Goal: Task Accomplishment & Management: Complete application form

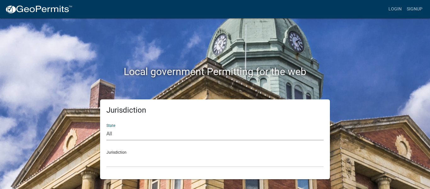
click at [134, 135] on select "All [US_STATE] [US_STATE] [US_STATE] [US_STATE] [US_STATE] [US_STATE] [US_STATE…" at bounding box center [214, 133] width 217 height 13
select select "[US_STATE]"
click at [106, 127] on select "All Colorado Georgia Indiana Iowa Kansas Minnesota Ohio South Carolina Wisconsin" at bounding box center [214, 133] width 217 height 13
click at [136, 161] on select "Carroll County, Georgia Cook County, Georgia Crawford County, Georgia Gilmer Co…" at bounding box center [214, 160] width 217 height 13
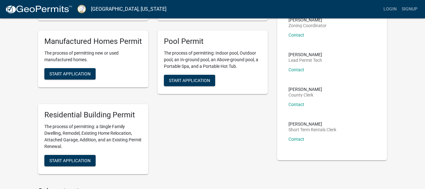
scroll to position [126, 0]
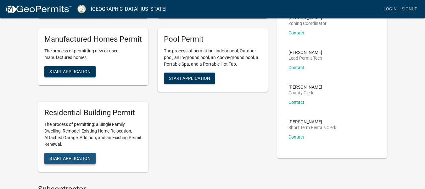
click at [72, 158] on span "Start Application" at bounding box center [69, 157] width 41 height 5
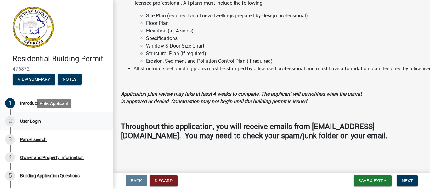
click at [30, 119] on div "User Login" at bounding box center [30, 121] width 21 height 4
click at [403, 180] on span "Next" at bounding box center [407, 180] width 11 height 5
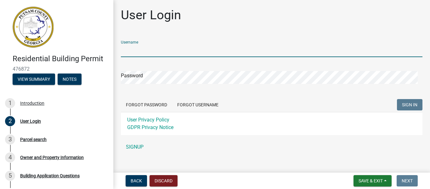
click at [166, 50] on input "Username" at bounding box center [272, 50] width 302 height 13
type input "hjlkelley1971"
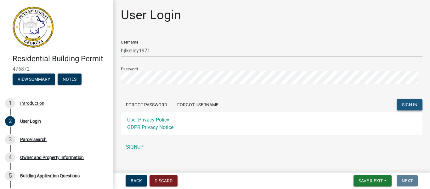
click at [409, 106] on span "SIGN IN" at bounding box center [409, 104] width 15 height 5
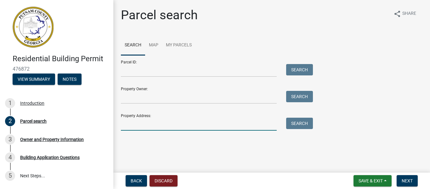
drag, startPoint x: 144, startPoint y: 126, endPoint x: 147, endPoint y: 127, distance: 3.4
click at [144, 126] on input "Property Address:" at bounding box center [199, 123] width 156 height 13
type input "166 Arrowhead Tr"
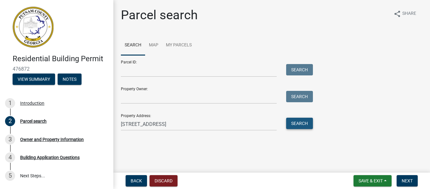
click at [295, 121] on button "Search" at bounding box center [299, 122] width 27 height 11
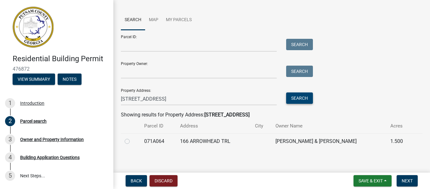
scroll to position [29, 0]
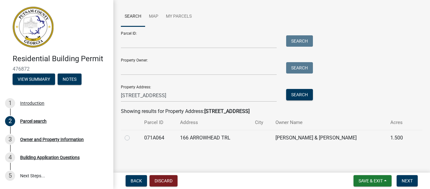
click at [132, 134] on label at bounding box center [132, 134] width 0 height 0
click at [132, 137] on input "radio" at bounding box center [134, 136] width 4 height 4
radio input "true"
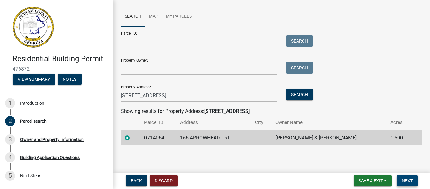
click at [401, 181] on button "Next" at bounding box center [407, 180] width 21 height 11
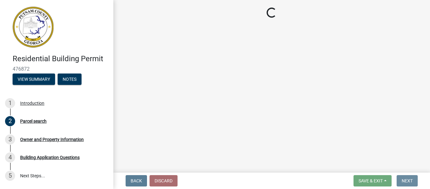
scroll to position [0, 0]
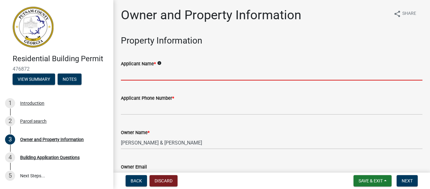
click at [201, 73] on input "Applicant Name *" at bounding box center [272, 73] width 302 height 13
type input "Heather Kelley"
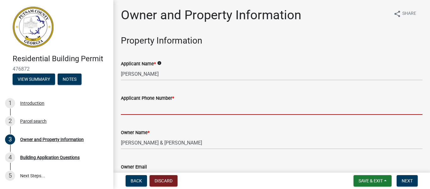
click at [178, 110] on input "Applicant Phone Number *" at bounding box center [272, 108] width 302 height 13
type input "678-227-0926"
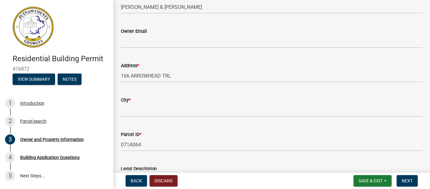
scroll to position [138, 0]
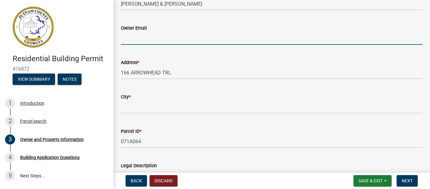
click at [200, 40] on input "Owner Email" at bounding box center [272, 38] width 302 height 13
type input "hjlkelley1971@yahoo.com"
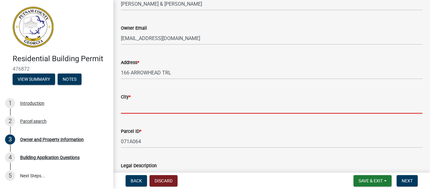
click at [189, 110] on input "City *" at bounding box center [272, 106] width 302 height 13
type input "Eatonton"
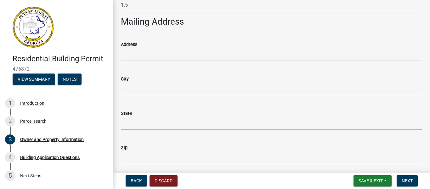
scroll to position [378, 0]
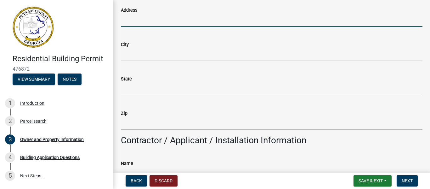
click at [170, 21] on input "Address" at bounding box center [272, 20] width 302 height 13
type input "166 Arrowhead Trail"
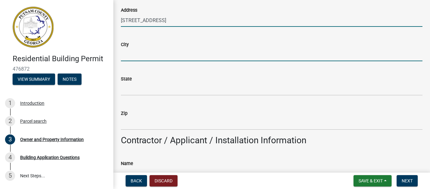
click at [163, 56] on input "City" at bounding box center [272, 54] width 302 height 13
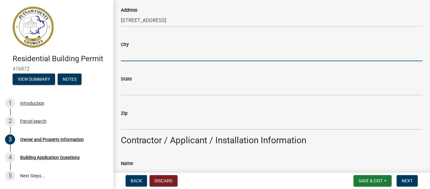
type input "Eatonton"
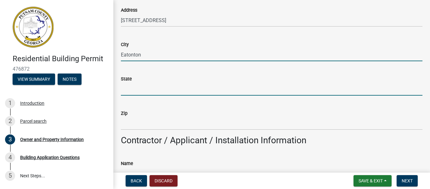
click at [163, 93] on input "State" at bounding box center [272, 88] width 302 height 13
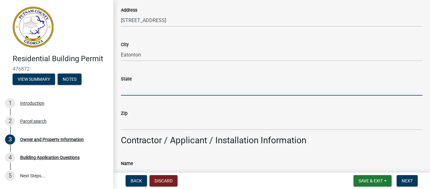
type input "GA"
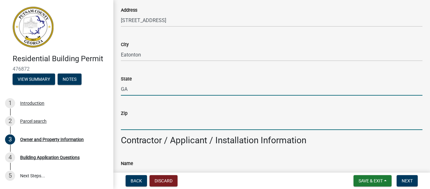
click at [161, 123] on input "Zip" at bounding box center [272, 123] width 302 height 13
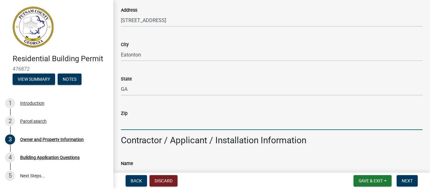
type input "31024"
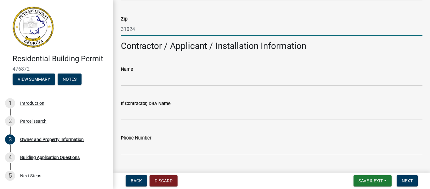
scroll to position [478, 0]
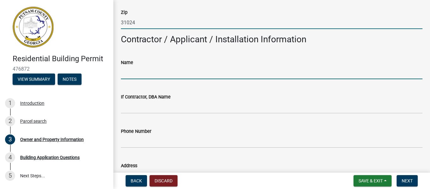
click at [145, 74] on input "Name" at bounding box center [272, 72] width 302 height 13
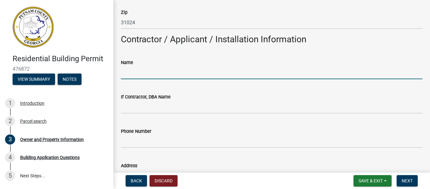
type input "Heather Kelley"
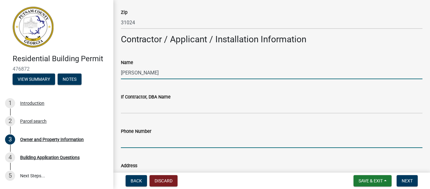
click at [154, 143] on input "Phone Number" at bounding box center [272, 141] width 302 height 13
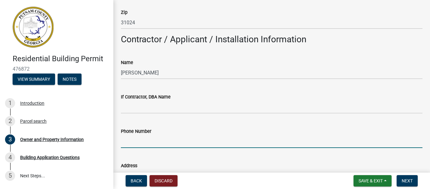
type input "678-227-0926"
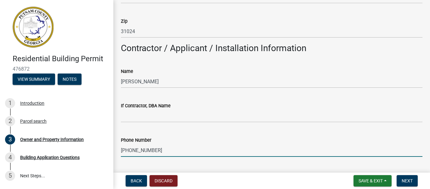
scroll to position [465, 0]
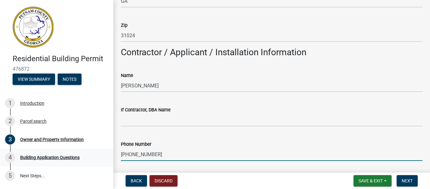
drag, startPoint x: 152, startPoint y: 155, endPoint x: 108, endPoint y: 161, distance: 44.5
click at [108, 161] on div "Residential Building Permit 476872 View Summary Notes 1 Introduction 2 Parcel s…" at bounding box center [215, 94] width 430 height 189
click at [166, 155] on input "678-227-0926" at bounding box center [272, 154] width 302 height 13
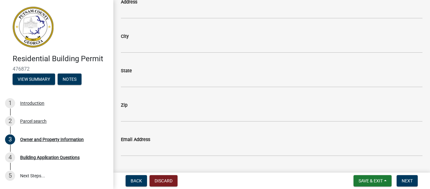
scroll to position [493, 0]
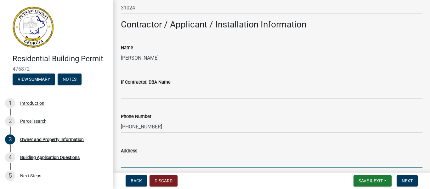
click at [179, 161] on input "Address" at bounding box center [272, 160] width 302 height 13
type input "166 Arrowhead Trail"
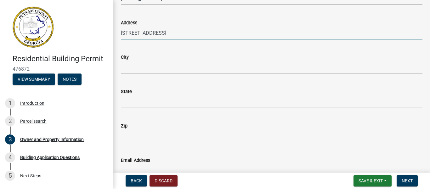
scroll to position [632, 0]
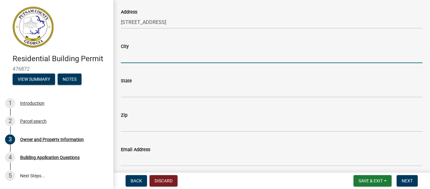
click at [176, 58] on input "City" at bounding box center [272, 56] width 302 height 13
type input "Eatonton"
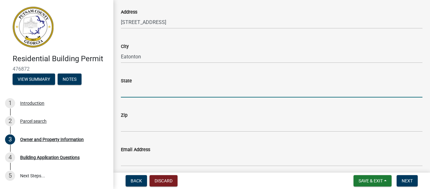
click at [163, 92] on input "State" at bounding box center [272, 90] width 302 height 13
type input "GA"
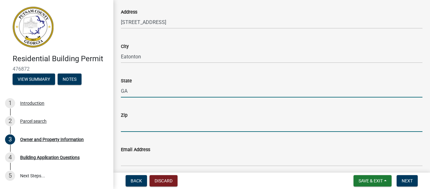
click at [152, 126] on input "Zip" at bounding box center [272, 125] width 302 height 13
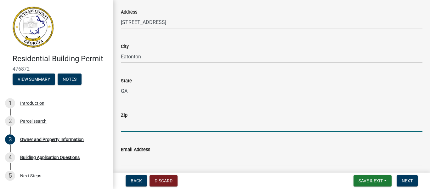
type input "31024"
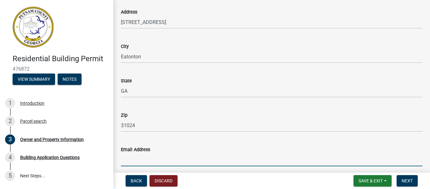
click at [149, 157] on input "Email Address" at bounding box center [272, 159] width 302 height 13
type input "hjlkelley1971@yahoo.com"
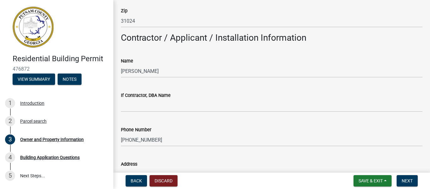
scroll to position [459, 0]
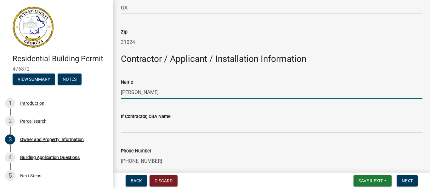
drag, startPoint x: 161, startPoint y: 92, endPoint x: 128, endPoint y: 92, distance: 33.1
click at [119, 92] on div "Name Heather Kelley" at bounding box center [271, 83] width 311 height 29
type input "Outdoor Options"
drag, startPoint x: 165, startPoint y: 93, endPoint x: 115, endPoint y: 103, distance: 51.2
click at [115, 103] on div "Owner and Property Information share Share Property Information Applicant Name …" at bounding box center [271, 185] width 317 height 1272
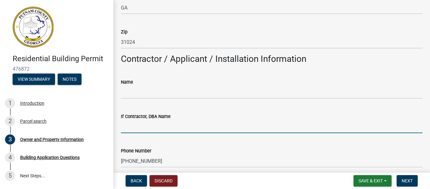
drag, startPoint x: 127, startPoint y: 128, endPoint x: 153, endPoint y: 124, distance: 25.9
click at [127, 128] on input "If Contractor, DBA Name" at bounding box center [272, 126] width 302 height 13
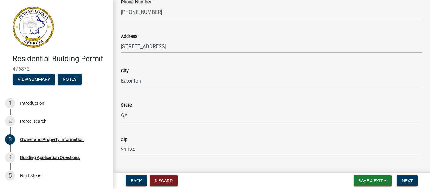
type input "Outdoor Options"
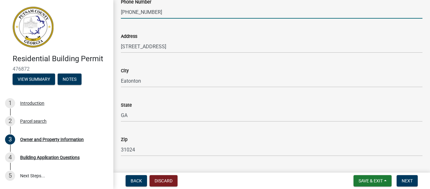
drag, startPoint x: 155, startPoint y: 15, endPoint x: 111, endPoint y: 20, distance: 44.4
click at [111, 20] on div "Residential Building Permit 476872 View Summary Notes 1 Introduction 2 Parcel s…" at bounding box center [215, 94] width 430 height 189
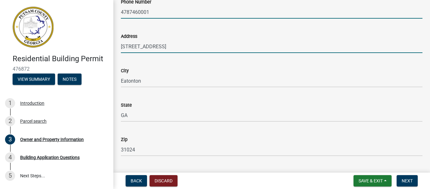
click at [176, 47] on input "166 Arrowhead Trail" at bounding box center [272, 46] width 302 height 13
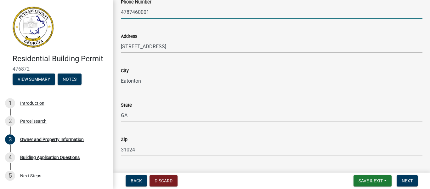
click at [129, 13] on input "4787460001" at bounding box center [272, 12] width 302 height 13
type input "478-746-0001"
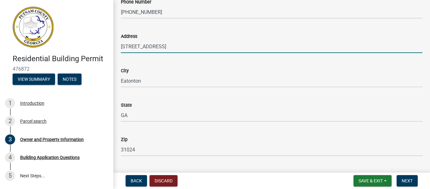
drag, startPoint x: 171, startPoint y: 48, endPoint x: 118, endPoint y: 52, distance: 53.4
click at [118, 52] on div "Address 166 Arrowhead Trail" at bounding box center [271, 38] width 311 height 29
type input "995 Milledgeville Road"
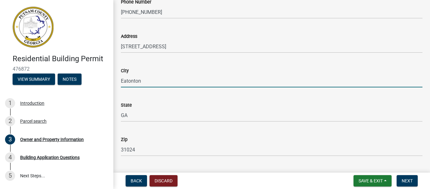
click at [159, 82] on input "Eatonton" at bounding box center [272, 80] width 302 height 13
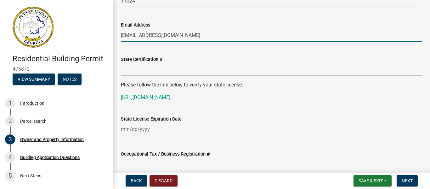
drag, startPoint x: 188, startPoint y: 36, endPoint x: 105, endPoint y: 36, distance: 82.1
click at [105, 36] on div "Residential Building Permit 476872 View Summary Notes 1 Introduction 2 Parcel s…" at bounding box center [215, 94] width 430 height 189
type input "gaylin@outdooroptions.com"
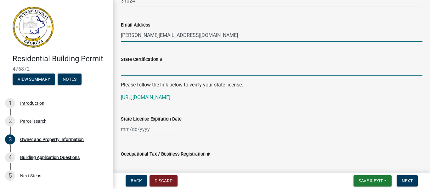
click at [148, 72] on input "State Certification #" at bounding box center [272, 69] width 302 height 13
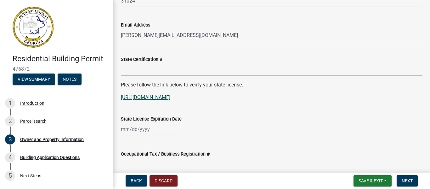
click at [170, 96] on link "https://goals.sos.ga.gov/GASOSOneStop/s/licensee-search" at bounding box center [145, 97] width 49 height 6
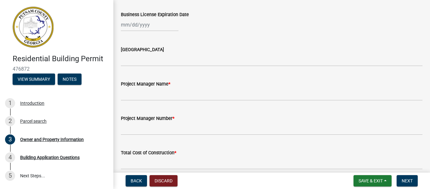
scroll to position [934, 0]
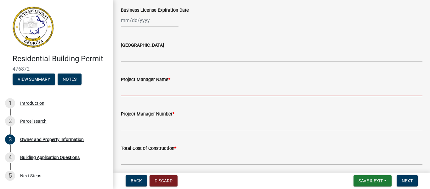
click at [164, 94] on input "Project Manager Name *" at bounding box center [272, 89] width 302 height 13
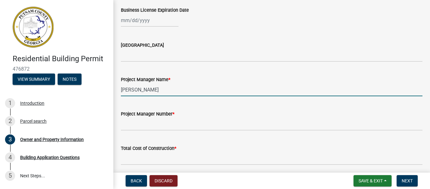
type input "Gaylin Evans"
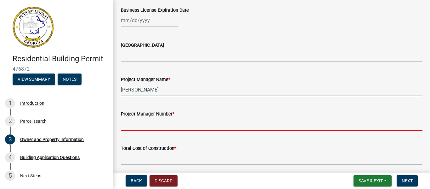
click at [150, 124] on input "Project Manager Number *" at bounding box center [272, 123] width 302 height 13
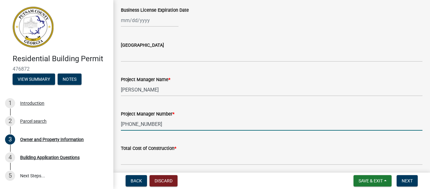
type input "478-746-0001"
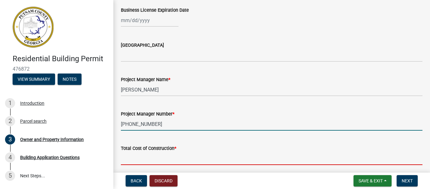
click at [170, 158] on input "text" at bounding box center [272, 158] width 302 height 13
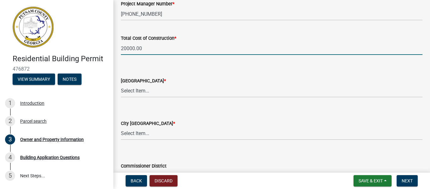
scroll to position [1047, 0]
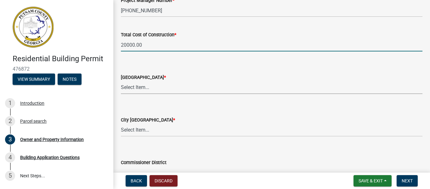
type input "20000"
click at [155, 89] on select "Select Item... AG-1 R-1R R-1 R-2 MHP RM-1 RM-3 C-1 C-2 I-M PUD N/A" at bounding box center [272, 87] width 302 height 13
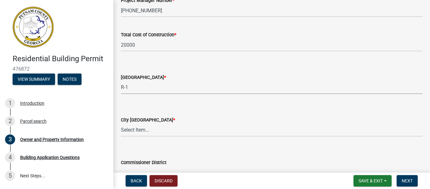
click at [121, 81] on select "Select Item... AG-1 R-1R R-1 R-2 MHP RM-1 RM-3 C-1 C-2 I-M PUD N/A" at bounding box center [272, 87] width 302 height 13
select select "34fe85c2-5f76-4343-b6bb-8ca387e0bed7"
click at [151, 128] on select "Select Item... A-1 A-2 R-1 R-2 R-3 R-4 MHP C-1 C-2 I-1 I-2 DB FH H-P N/A" at bounding box center [272, 129] width 302 height 13
click at [152, 128] on select "Select Item... A-1 A-2 R-1 R-2 R-3 R-4 MHP C-1 C-2 I-1 I-2 DB FH H-P N/A" at bounding box center [272, 129] width 302 height 13
click at [138, 130] on select "Select Item... A-1 A-2 R-1 R-2 R-3 R-4 MHP C-1 C-2 I-1 I-2 DB FH H-P N/A" at bounding box center [272, 129] width 302 height 13
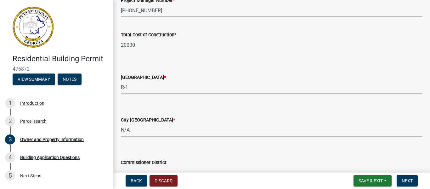
click at [121, 123] on select "Select Item... A-1 A-2 R-1 R-2 R-3 R-4 MHP C-1 C-2 I-1 I-2 DB FH H-P N/A" at bounding box center [272, 129] width 302 height 13
select select "83394b22-4a11-496c-8e5c-75ade2e72faf"
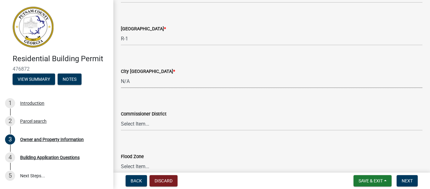
scroll to position [1129, 0]
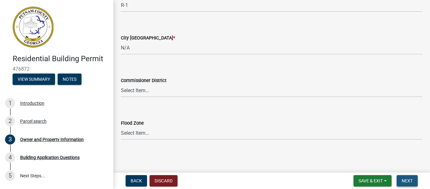
click at [410, 179] on span "Next" at bounding box center [407, 180] width 11 height 5
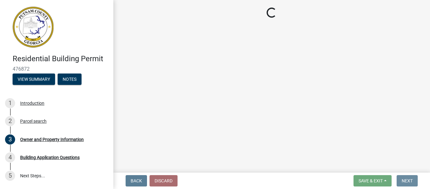
scroll to position [0, 0]
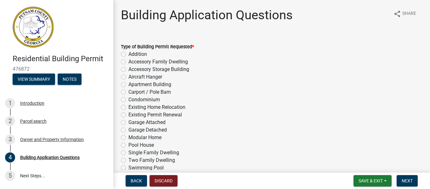
click at [128, 70] on label "Accessory Storage Building" at bounding box center [158, 69] width 61 height 8
click at [128, 70] on input "Accessory Storage Building" at bounding box center [130, 67] width 4 height 4
radio input "true"
click at [128, 92] on label "Carport / Pole Barn" at bounding box center [149, 92] width 42 height 8
click at [128, 92] on input "Carport / Pole Barn" at bounding box center [130, 90] width 4 height 4
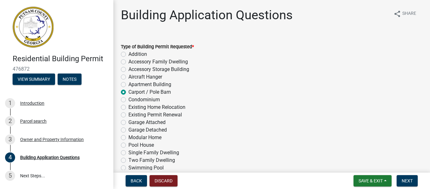
radio input "true"
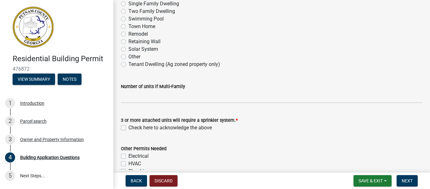
click at [128, 55] on label "Other" at bounding box center [134, 57] width 12 height 8
click at [128, 55] on input "Other" at bounding box center [130, 55] width 4 height 4
radio input "true"
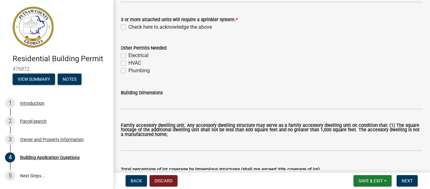
scroll to position [249, 0]
drag, startPoint x: 122, startPoint y: 55, endPoint x: 124, endPoint y: 59, distance: 4.7
click at [128, 55] on label "Electrical" at bounding box center [138, 55] width 20 height 8
click at [128, 55] on input "Electrical" at bounding box center [130, 53] width 4 height 4
checkbox input "true"
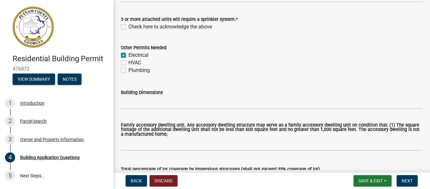
checkbox input "false"
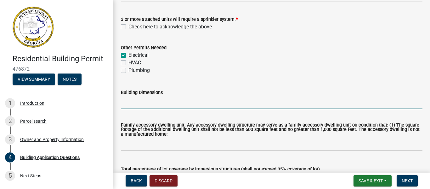
click at [148, 105] on input "Building Dimensions" at bounding box center [272, 102] width 302 height 13
click at [122, 104] on input "garage area (enclosed)" at bounding box center [272, 102] width 302 height 13
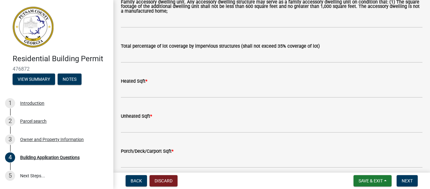
scroll to position [375, 0]
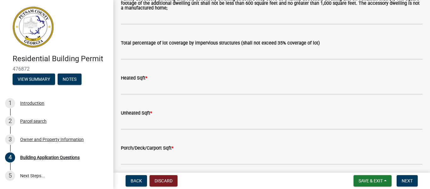
type input "detached garage area (enclosed) 12'x24' - detached carport area (open) 13'x42' …"
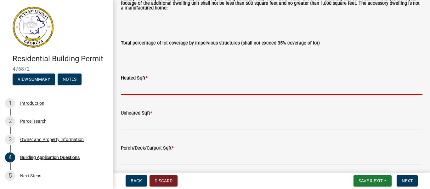
scroll to position [0, 0]
click at [145, 90] on input "text" at bounding box center [272, 88] width 302 height 13
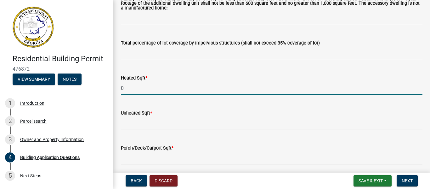
type input "0"
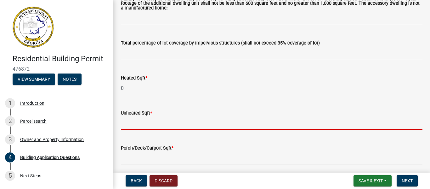
click at [146, 125] on input "text" at bounding box center [272, 122] width 302 height 13
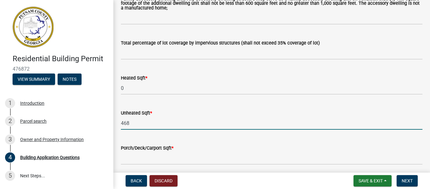
type input "468"
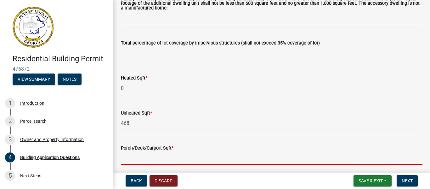
drag, startPoint x: 148, startPoint y: 158, endPoint x: 153, endPoint y: 158, distance: 5.0
click at [148, 158] on input "text" at bounding box center [272, 157] width 302 height 13
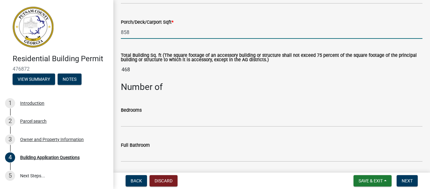
scroll to position [501, 0]
type input "858"
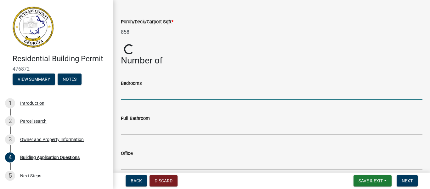
type input "0"
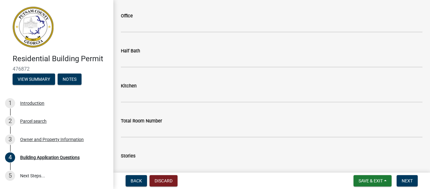
scroll to position [516, 0]
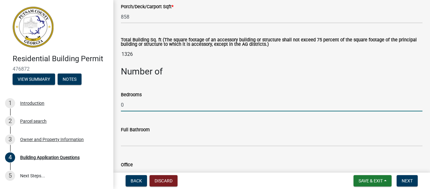
drag, startPoint x: 125, startPoint y: 105, endPoint x: 117, endPoint y: 106, distance: 7.3
click at [117, 106] on div "Bedrooms 0" at bounding box center [271, 96] width 311 height 29
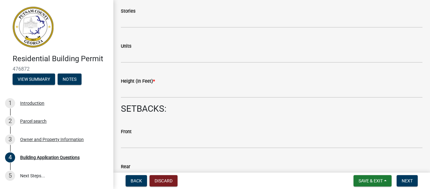
scroll to position [818, 0]
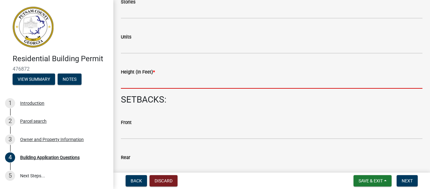
click at [150, 86] on input "text" at bounding box center [272, 82] width 302 height 13
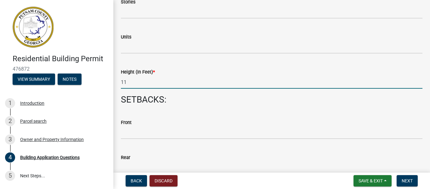
type input "11"
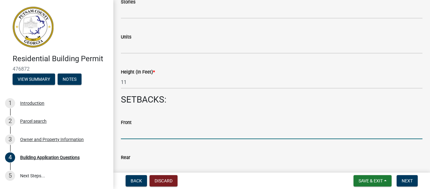
click at [132, 136] on input "text" at bounding box center [272, 132] width 302 height 13
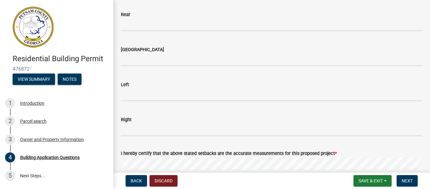
scroll to position [948, 0]
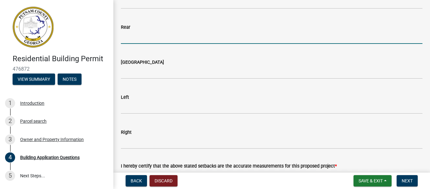
click at [128, 40] on input "text" at bounding box center [272, 37] width 302 height 13
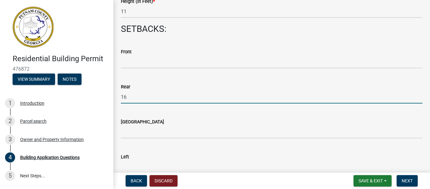
scroll to position [885, 0]
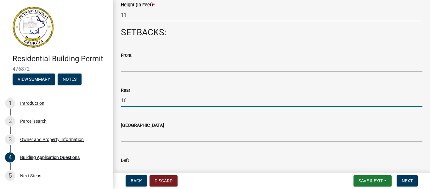
type input "16"
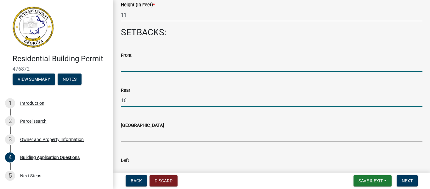
click at [130, 69] on input "text" at bounding box center [272, 65] width 302 height 13
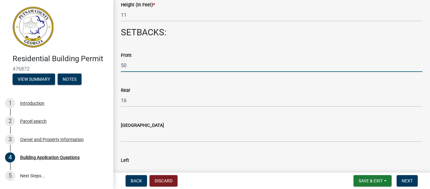
type input "50"
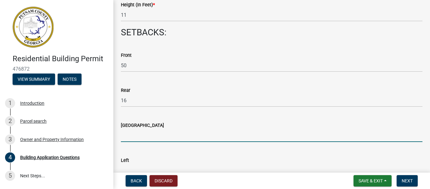
click at [133, 138] on input "text" at bounding box center [272, 135] width 302 height 13
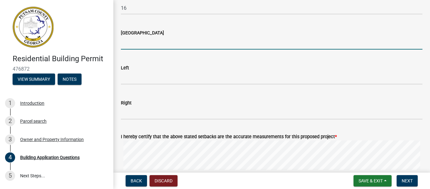
scroll to position [1011, 0]
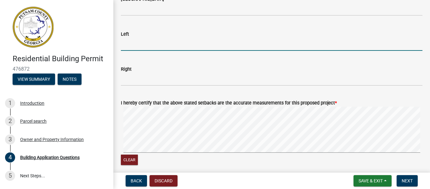
click at [133, 45] on input "text" at bounding box center [272, 44] width 302 height 13
type input "25"
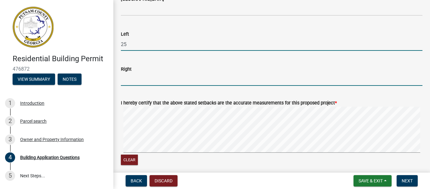
click at [146, 82] on input "text" at bounding box center [272, 79] width 302 height 13
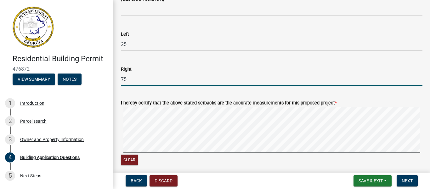
type input "75"
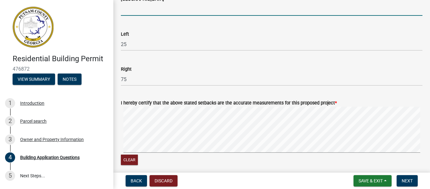
click at [155, 9] on input "text" at bounding box center [272, 9] width 302 height 13
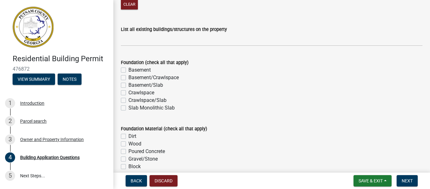
scroll to position [1179, 0]
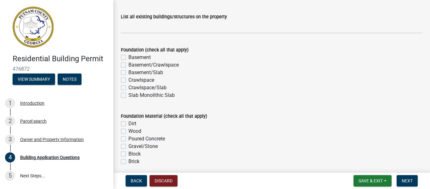
type input "350"
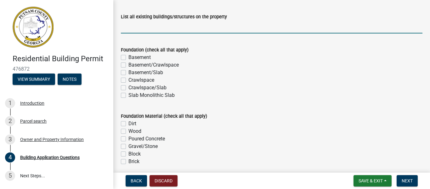
click at [151, 31] on input "List all existing buildings/structures on the property" at bounding box center [272, 26] width 302 height 13
type input "house"
click at [128, 80] on label "Crawlspace" at bounding box center [141, 80] width 26 height 8
click at [128, 80] on input "Crawlspace" at bounding box center [130, 78] width 4 height 4
checkbox input "true"
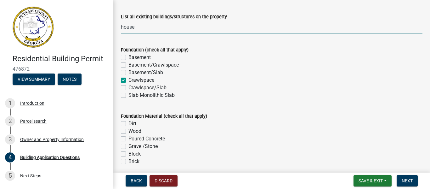
checkbox input "false"
checkbox input "true"
checkbox input "false"
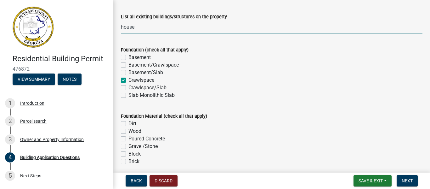
checkbox input "false"
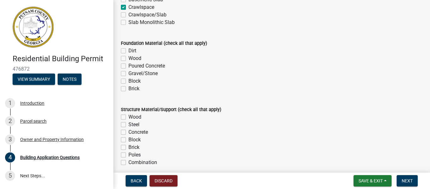
scroll to position [1254, 0]
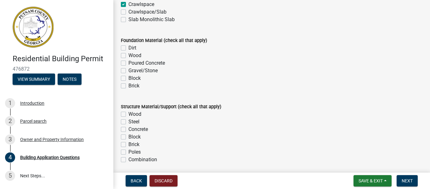
click at [128, 79] on label "Block" at bounding box center [134, 78] width 12 height 8
click at [128, 78] on input "Block" at bounding box center [130, 76] width 4 height 4
checkbox input "true"
checkbox input "false"
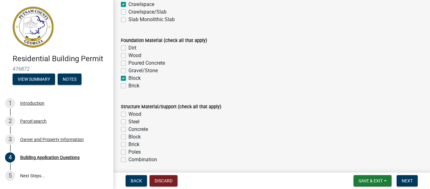
checkbox input "false"
checkbox input "true"
checkbox input "false"
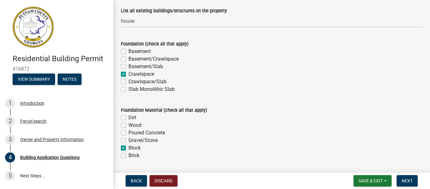
scroll to position [1207, 0]
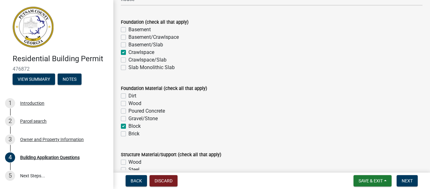
click at [128, 69] on label "Slab Monolithic Slab" at bounding box center [151, 68] width 46 height 8
click at [128, 68] on input "Slab Monolithic Slab" at bounding box center [130, 66] width 4 height 4
checkbox input "true"
checkbox input "false"
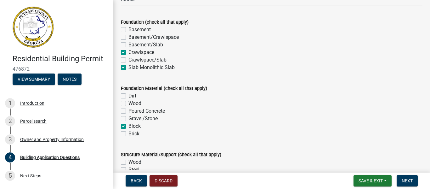
checkbox input "false"
checkbox input "true"
checkbox input "false"
checkbox input "true"
click at [128, 53] on label "Crawlspace" at bounding box center [141, 52] width 26 height 8
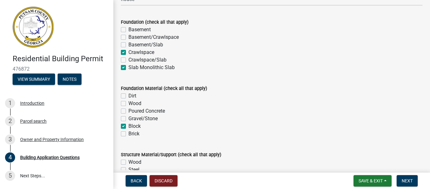
click at [128, 53] on input "Crawlspace" at bounding box center [130, 50] width 4 height 4
checkbox input "false"
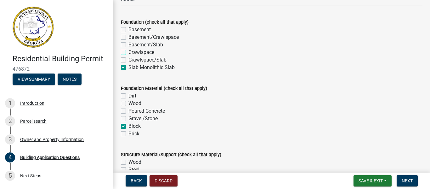
checkbox input "false"
checkbox input "true"
click at [128, 119] on label "Gravel/Stone" at bounding box center [142, 119] width 29 height 8
click at [128, 119] on input "Gravel/Stone" at bounding box center [130, 117] width 4 height 4
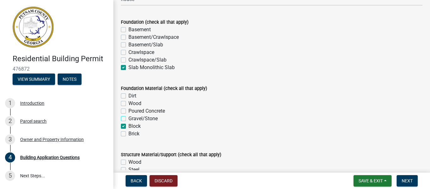
checkbox input "true"
checkbox input "false"
checkbox input "true"
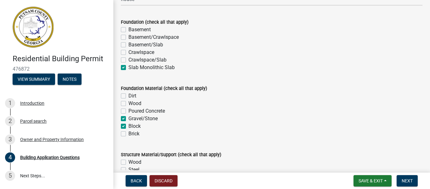
checkbox input "true"
checkbox input "false"
click at [128, 127] on label "Block" at bounding box center [134, 126] width 12 height 8
click at [128, 126] on input "Block" at bounding box center [130, 124] width 4 height 4
checkbox input "false"
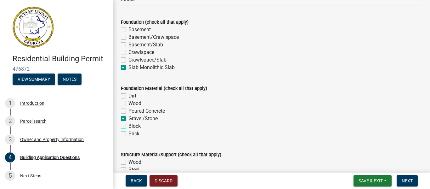
checkbox input "false"
checkbox input "true"
checkbox input "false"
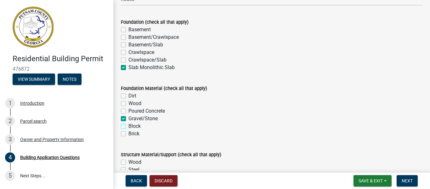
checkbox input "false"
click at [128, 110] on label "Poured Concrete" at bounding box center [146, 111] width 37 height 8
click at [128, 110] on input "Poured Concrete" at bounding box center [130, 109] width 4 height 4
checkbox input "true"
checkbox input "false"
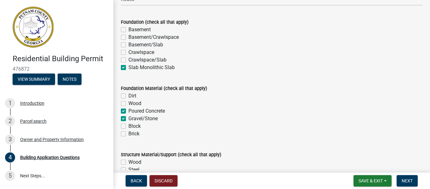
checkbox input "false"
checkbox input "true"
checkbox input "false"
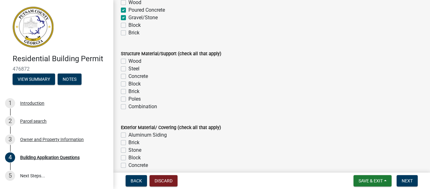
scroll to position [1320, 0]
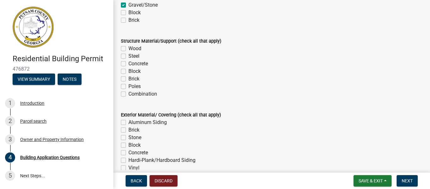
click at [128, 56] on label "Steel" at bounding box center [133, 56] width 11 height 8
click at [128, 56] on input "Steel" at bounding box center [130, 54] width 4 height 4
checkbox input "true"
checkbox input "false"
checkbox input "true"
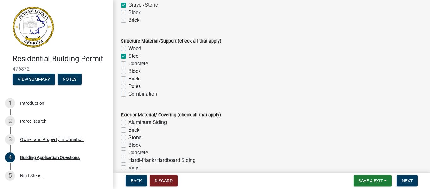
checkbox input "false"
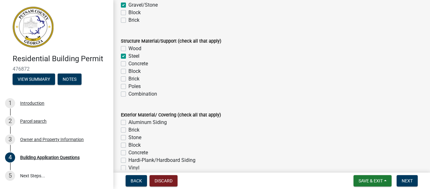
click at [128, 87] on label "Poles" at bounding box center [134, 86] width 12 height 8
click at [128, 87] on input "Poles" at bounding box center [130, 84] width 4 height 4
checkbox input "true"
checkbox input "false"
checkbox input "true"
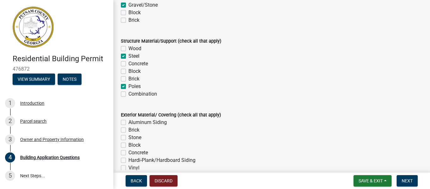
checkbox input "false"
checkbox input "true"
checkbox input "false"
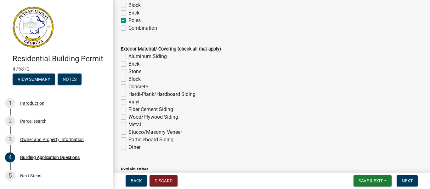
scroll to position [1395, 0]
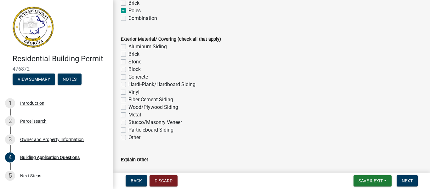
click at [128, 116] on label "Metal" at bounding box center [134, 115] width 13 height 8
click at [128, 115] on input "Metal" at bounding box center [130, 113] width 4 height 4
checkbox input "true"
checkbox input "false"
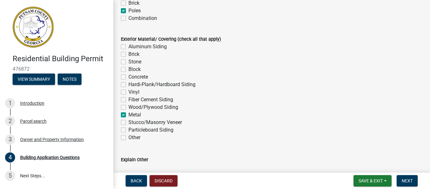
checkbox input "false"
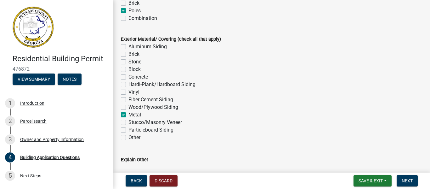
checkbox input "false"
checkbox input "true"
checkbox input "false"
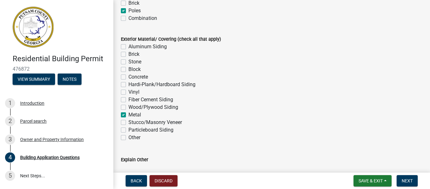
checkbox input "false"
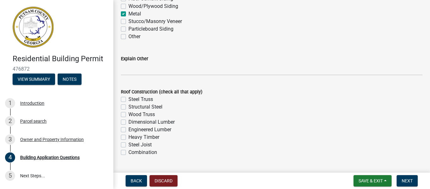
scroll to position [1509, 0]
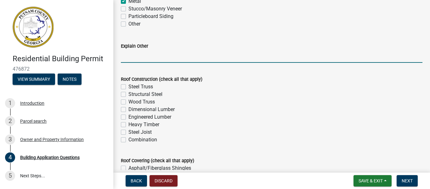
click at [182, 59] on input "Explain Other" at bounding box center [272, 56] width 302 height 13
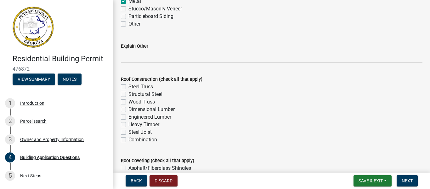
click at [128, 87] on label "Steel Truss" at bounding box center [140, 87] width 25 height 8
click at [128, 87] on input "Steel Truss" at bounding box center [130, 85] width 4 height 4
checkbox input "true"
checkbox input "false"
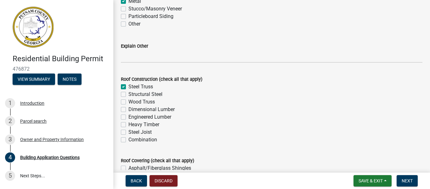
checkbox input "false"
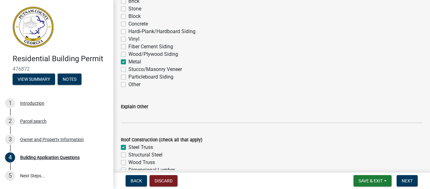
scroll to position [1597, 0]
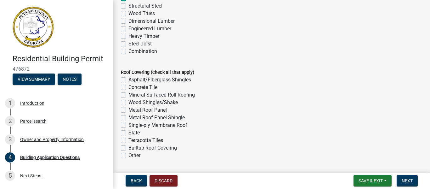
click at [128, 110] on label "Metal Roof Panel" at bounding box center [147, 110] width 38 height 8
click at [128, 110] on input "Metal Roof Panel" at bounding box center [130, 108] width 4 height 4
checkbox input "true"
checkbox input "false"
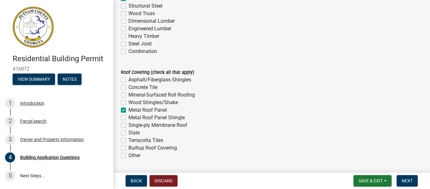
checkbox input "false"
checkbox input "true"
checkbox input "false"
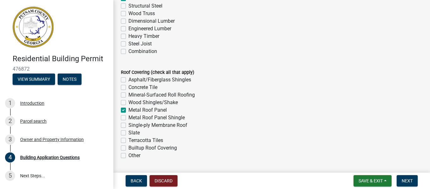
checkbox input "false"
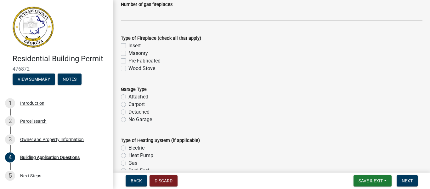
scroll to position [1849, 0]
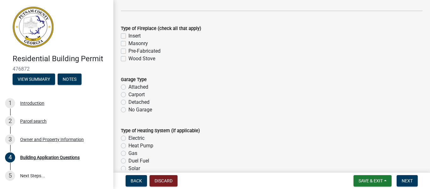
click at [128, 103] on label "Detached" at bounding box center [138, 102] width 21 height 8
click at [128, 102] on input "Detached" at bounding box center [130, 100] width 4 height 4
radio input "true"
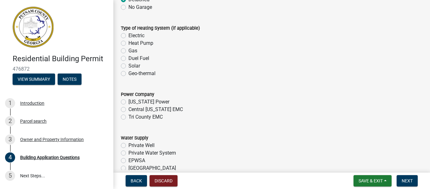
scroll to position [1975, 0]
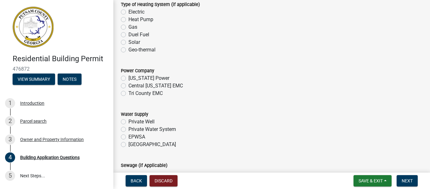
click at [128, 93] on label "Tri County EMC" at bounding box center [145, 93] width 34 height 8
click at [128, 93] on input "Tri County EMC" at bounding box center [130, 91] width 4 height 4
radio input "true"
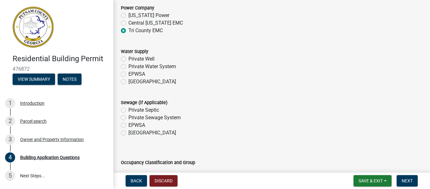
scroll to position [2050, 0]
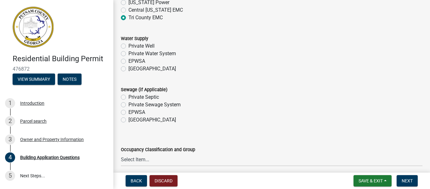
click at [128, 70] on label "Piedmont" at bounding box center [152, 69] width 48 height 8
click at [128, 69] on input "Piedmont" at bounding box center [130, 67] width 4 height 4
radio input "true"
click at [128, 98] on label "Private Septic" at bounding box center [143, 97] width 31 height 8
click at [128, 97] on input "Private Septic" at bounding box center [130, 95] width 4 height 4
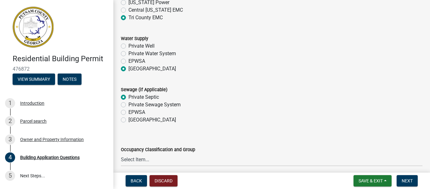
radio input "true"
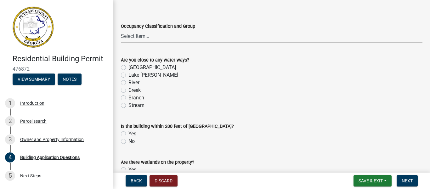
scroll to position [2176, 0]
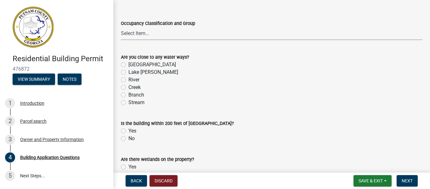
click at [236, 38] on select "Select Item... A-1 A-2 A-3 A-4 A-5 B M E F-1 F-2 R-1 R-2 R-3 R-4 H-1 H-2 H-4 H-…" at bounding box center [272, 33] width 302 height 13
click at [223, 36] on select "Select Item... A-1 A-2 A-3 A-4 A-5 B M E F-1 F-2 R-1 R-2 R-3 R-4 H-1 H-2 H-4 H-…" at bounding box center [272, 33] width 302 height 13
click at [128, 65] on label "Lake Oconee" at bounding box center [152, 65] width 48 height 8
click at [128, 65] on input "Lake Oconee" at bounding box center [130, 63] width 4 height 4
radio input "true"
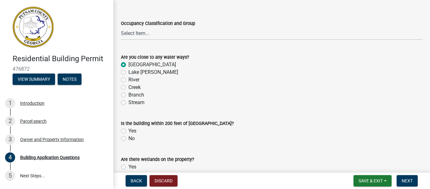
click at [128, 139] on label "No" at bounding box center [131, 138] width 6 height 8
click at [128, 138] on input "No" at bounding box center [130, 136] width 4 height 4
radio input "true"
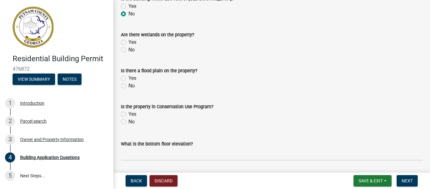
scroll to position [2302, 0]
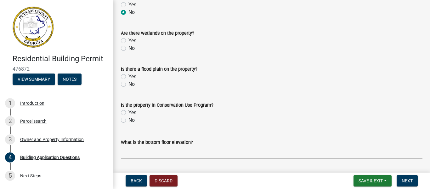
click at [128, 49] on label "No" at bounding box center [131, 48] width 6 height 8
click at [128, 48] on input "No" at bounding box center [130, 46] width 4 height 4
radio input "true"
click at [128, 86] on label "No" at bounding box center [131, 84] width 6 height 8
click at [128, 84] on input "No" at bounding box center [130, 82] width 4 height 4
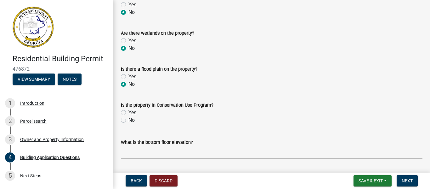
radio input "true"
click at [128, 121] on label "No" at bounding box center [131, 120] width 6 height 8
click at [128, 120] on input "No" at bounding box center [130, 118] width 4 height 4
radio input "true"
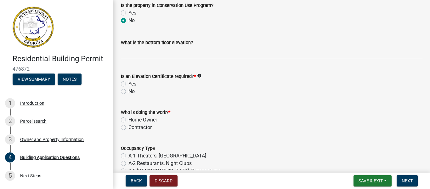
scroll to position [2415, 0]
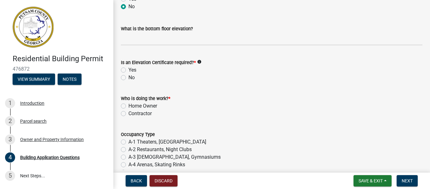
click at [128, 77] on label "No" at bounding box center [131, 78] width 6 height 8
click at [128, 77] on input "No" at bounding box center [130, 76] width 4 height 4
radio input "true"
click at [128, 113] on label "Contractor" at bounding box center [139, 114] width 23 height 8
click at [128, 113] on input "Contractor" at bounding box center [130, 112] width 4 height 4
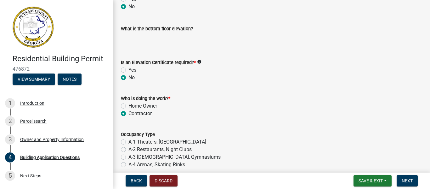
radio input "true"
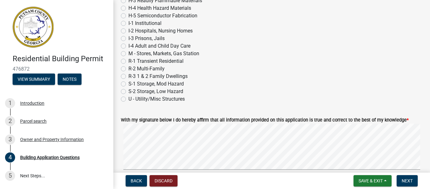
scroll to position [2627, 0]
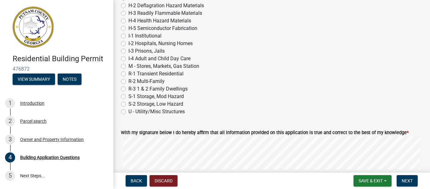
click at [128, 89] on label "R-3 1 & 2 Family Dwellings" at bounding box center [157, 89] width 59 height 8
click at [128, 89] on input "R-3 1 & 2 Family Dwellings" at bounding box center [130, 87] width 4 height 4
radio input "true"
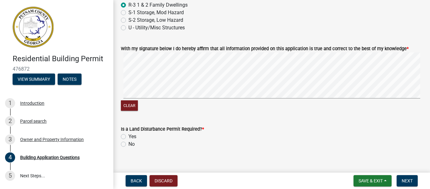
scroll to position [2717, 0]
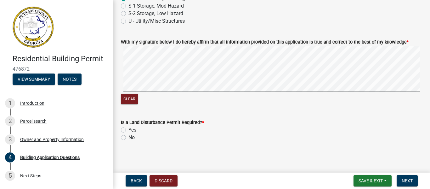
click at [128, 137] on label "No" at bounding box center [131, 137] width 6 height 8
click at [128, 137] on input "No" at bounding box center [130, 135] width 4 height 4
radio input "true"
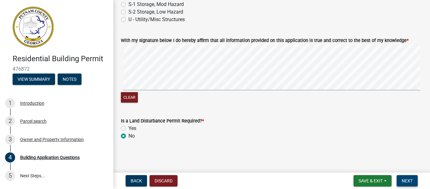
click at [410, 179] on span "Next" at bounding box center [407, 180] width 11 height 5
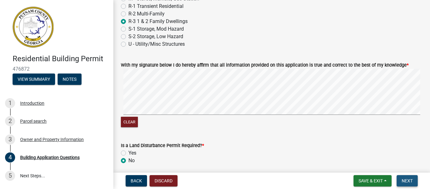
scroll to position [2744, 0]
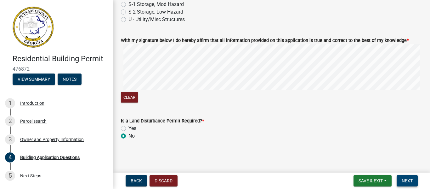
click at [408, 181] on span "Next" at bounding box center [407, 180] width 11 height 5
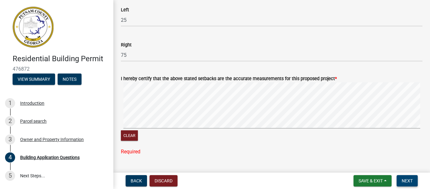
scroll to position [1040, 0]
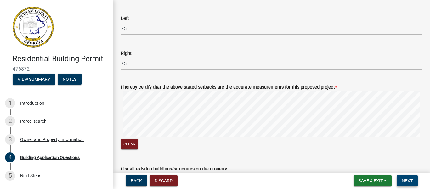
click at [412, 182] on span "Next" at bounding box center [407, 180] width 11 height 5
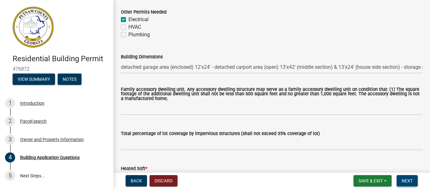
scroll to position [149, 0]
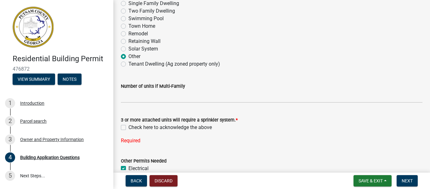
click at [128, 126] on label "Check here to acknowledge the above" at bounding box center [169, 127] width 83 height 8
click at [128, 126] on input "Check here to acknowledge the above" at bounding box center [130, 125] width 4 height 4
checkbox input "true"
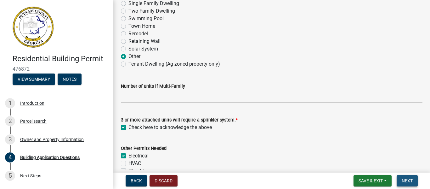
click at [401, 178] on button "Next" at bounding box center [407, 180] width 21 height 11
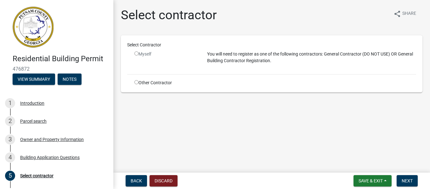
click at [136, 82] on input "radio" at bounding box center [136, 82] width 4 height 4
radio input "true"
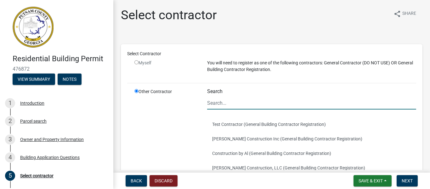
click at [245, 103] on input "Search" at bounding box center [311, 102] width 209 height 13
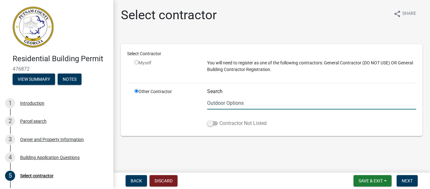
type input "Outdoor Options"
click at [243, 124] on label "Contractor Not Listed" at bounding box center [236, 123] width 59 height 8
click at [219, 119] on input "Contractor Not Listed" at bounding box center [219, 119] width 0 height 0
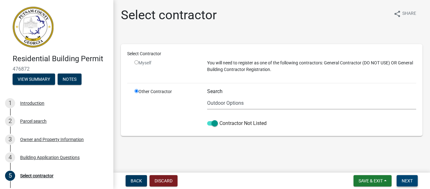
click at [403, 180] on span "Next" at bounding box center [407, 180] width 11 height 5
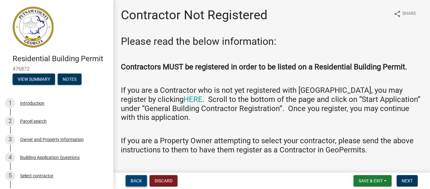
click at [139, 180] on span "Back" at bounding box center [136, 180] width 11 height 5
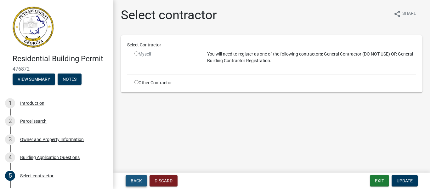
click at [139, 180] on span "Back" at bounding box center [136, 180] width 11 height 5
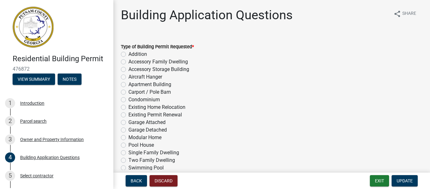
scroll to position [149, 0]
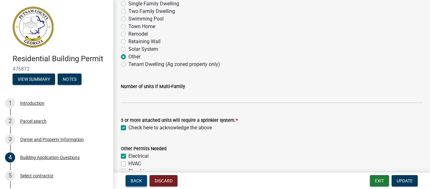
click at [139, 180] on span "Back" at bounding box center [136, 180] width 11 height 5
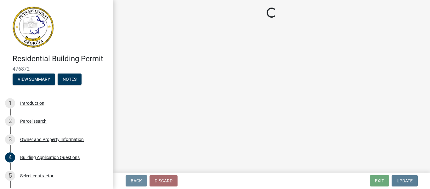
scroll to position [0, 0]
select select "34fe85c2-5f76-4343-b6bb-8ca387e0bed7"
select select "83394b22-4a11-496c-8e5c-75ade2e72faf"
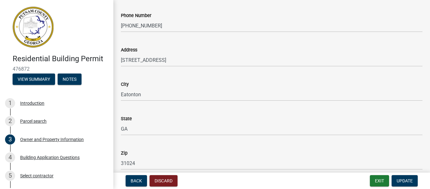
scroll to position [445, 0]
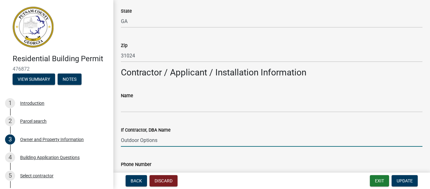
drag, startPoint x: 163, startPoint y: 140, endPoint x: 113, endPoint y: 146, distance: 50.3
click at [113, 146] on div "Residential Building Permit 476872 View Summary Notes 1 Introduction 2 Parcel s…" at bounding box center [215, 94] width 430 height 189
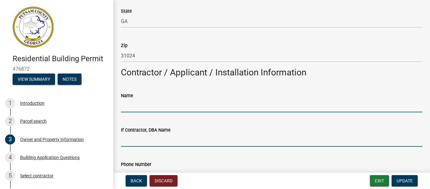
click at [144, 106] on input "Name" at bounding box center [272, 105] width 302 height 13
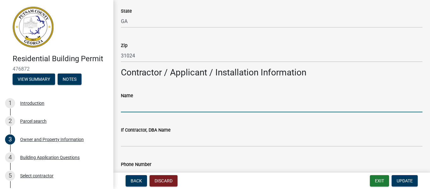
type input "Heather Kelley"
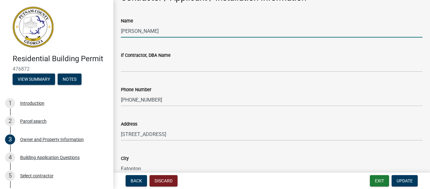
scroll to position [533, 0]
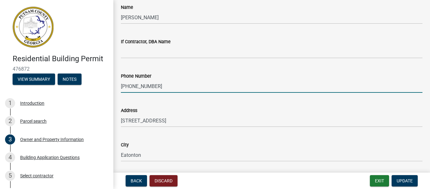
drag, startPoint x: 138, startPoint y: 87, endPoint x: 107, endPoint y: 93, distance: 32.0
click at [107, 93] on div "Residential Building Permit 476872 View Summary Notes 1 Introduction 2 Parcel s…" at bounding box center [215, 94] width 430 height 189
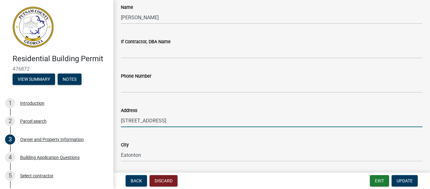
drag, startPoint x: 175, startPoint y: 121, endPoint x: 137, endPoint y: 127, distance: 38.9
click at [137, 127] on wm-data-entity-input "Address 995 Milledgeville Road" at bounding box center [272, 115] width 302 height 34
type input "995 Mi"
drag, startPoint x: 140, startPoint y: 121, endPoint x: 116, endPoint y: 122, distance: 24.0
click at [116, 122] on div "Address 995 Mi" at bounding box center [271, 112] width 311 height 29
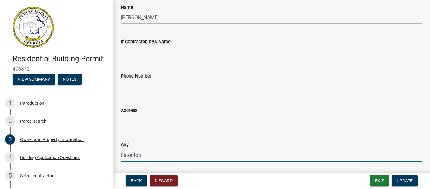
drag, startPoint x: 147, startPoint y: 155, endPoint x: 117, endPoint y: 160, distance: 30.4
click at [117, 160] on div "City Eatonton" at bounding box center [271, 146] width 311 height 29
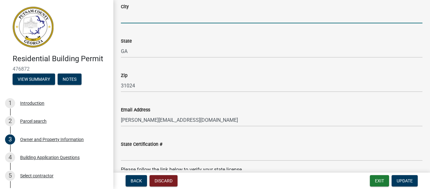
scroll to position [672, 0]
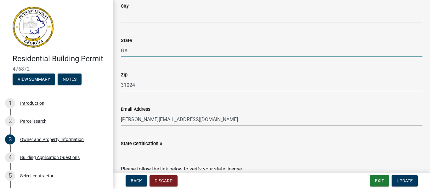
drag, startPoint x: 128, startPoint y: 51, endPoint x: 121, endPoint y: 52, distance: 7.9
click at [121, 52] on div "State GA" at bounding box center [271, 42] width 311 height 29
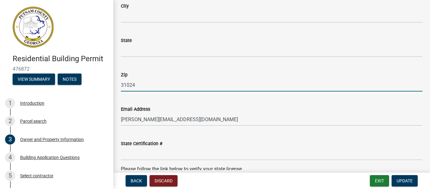
drag, startPoint x: 135, startPoint y: 86, endPoint x: 119, endPoint y: 90, distance: 16.5
click at [119, 90] on div "Zip 31024" at bounding box center [271, 76] width 311 height 29
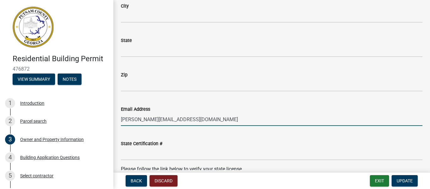
drag, startPoint x: 174, startPoint y: 121, endPoint x: 119, endPoint y: 124, distance: 55.5
click at [119, 124] on div "Email Address gaylin@outdooroptions.com" at bounding box center [271, 110] width 311 height 29
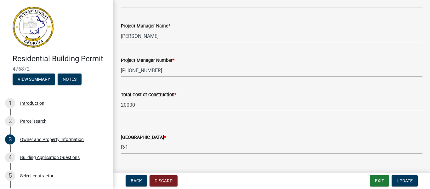
scroll to position [999, 0]
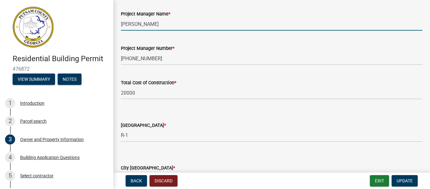
drag, startPoint x: 157, startPoint y: 26, endPoint x: 106, endPoint y: 35, distance: 51.4
click at [106, 35] on div "Residential Building Permit 476872 View Summary Notes 1 Introduction 2 Parcel s…" at bounding box center [215, 94] width 430 height 189
type input "Heather Kelley (homeowner)"
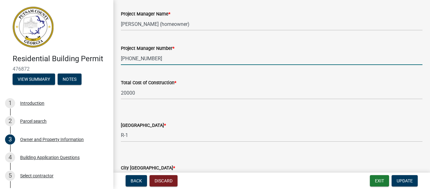
drag, startPoint x: 157, startPoint y: 58, endPoint x: 121, endPoint y: 60, distance: 36.6
click at [121, 60] on input "478-746-0001" at bounding box center [272, 58] width 302 height 13
type input "678-227-0926"
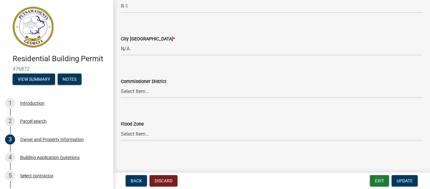
scroll to position [1129, 0]
click at [408, 179] on span "Update" at bounding box center [405, 180] width 16 height 5
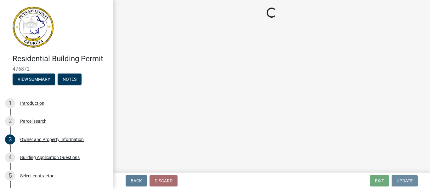
scroll to position [0, 0]
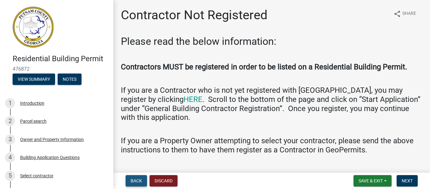
click at [141, 179] on span "Back" at bounding box center [136, 180] width 11 height 5
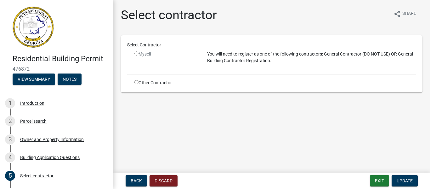
click at [135, 53] on input "radio" at bounding box center [136, 53] width 4 height 4
click at [137, 53] on input "radio" at bounding box center [136, 53] width 4 height 4
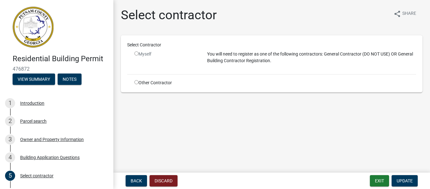
click at [137, 53] on input "radio" at bounding box center [136, 53] width 4 height 4
click at [136, 53] on input "radio" at bounding box center [136, 53] width 4 height 4
click at [404, 179] on span "Update" at bounding box center [405, 180] width 16 height 5
click at [135, 52] on input "radio" at bounding box center [136, 53] width 4 height 4
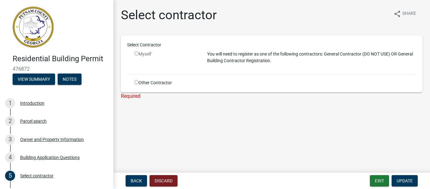
click at [135, 52] on input "radio" at bounding box center [136, 53] width 4 height 4
click at [148, 54] on div "Myself" at bounding box center [165, 54] width 63 height 7
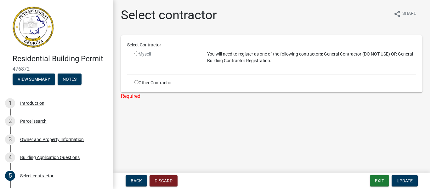
click at [148, 54] on div "Myself" at bounding box center [165, 54] width 63 height 7
click at [135, 53] on input "radio" at bounding box center [136, 53] width 4 height 4
radio input "false"
click at [136, 82] on input "radio" at bounding box center [136, 82] width 4 height 4
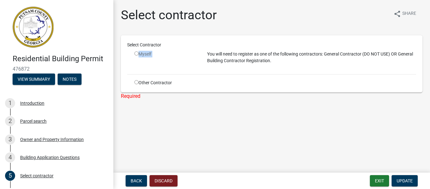
radio input "true"
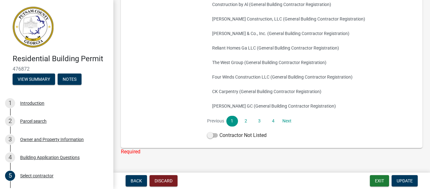
scroll to position [164, 0]
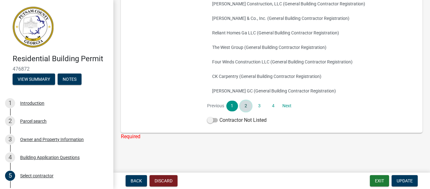
click at [243, 105] on link "2" at bounding box center [245, 105] width 11 height 11
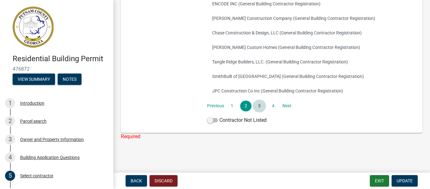
click at [257, 105] on link "3" at bounding box center [259, 105] width 11 height 11
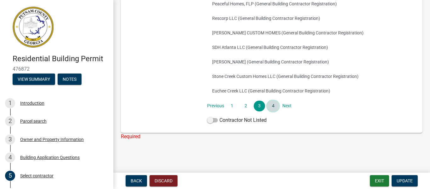
click at [270, 105] on link "4" at bounding box center [272, 105] width 11 height 11
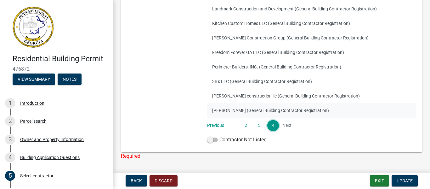
scroll to position [135, 0]
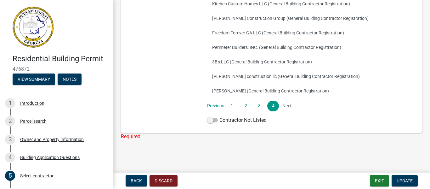
click at [284, 105] on li "Next" at bounding box center [286, 105] width 11 height 11
click at [210, 119] on span at bounding box center [212, 120] width 11 height 4
click at [219, 116] on input "Contractor Not Listed" at bounding box center [219, 116] width 0 height 0
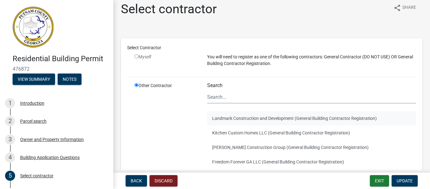
scroll to position [0, 0]
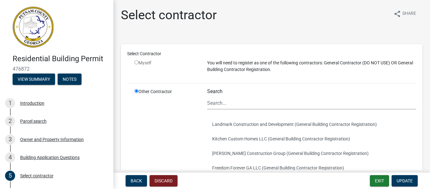
click at [137, 61] on input "radio" at bounding box center [136, 62] width 4 height 4
radio input "false"
radio input "true"
click at [137, 61] on input "radio" at bounding box center [136, 62] width 4 height 4
radio input "false"
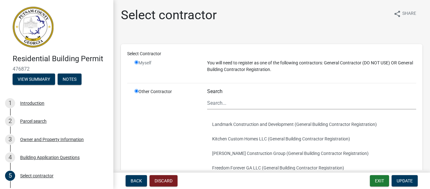
radio input "true"
click at [137, 61] on input "radio" at bounding box center [136, 62] width 4 height 4
radio input "false"
radio input "true"
click at [136, 61] on input "radio" at bounding box center [136, 62] width 4 height 4
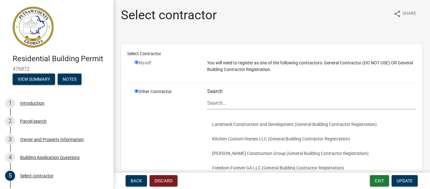
radio input "false"
radio input "true"
click at [136, 61] on input "radio" at bounding box center [136, 62] width 4 height 4
radio input "false"
radio input "true"
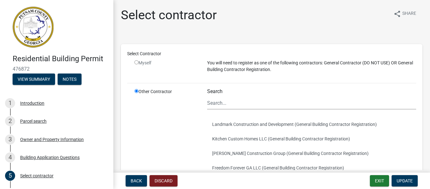
click at [135, 61] on input "radio" at bounding box center [136, 62] width 4 height 4
radio input "false"
radio input "true"
click at [135, 62] on input "radio" at bounding box center [136, 62] width 4 height 4
radio input "false"
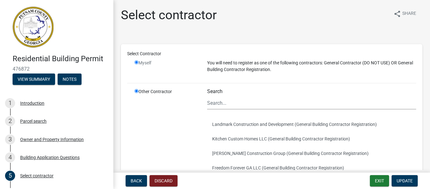
radio input "true"
click at [134, 62] on input "radio" at bounding box center [136, 62] width 4 height 4
radio input "false"
radio input "true"
click at [244, 64] on p "You will need to register as one of the following contractors: General Contract…" at bounding box center [311, 65] width 209 height 13
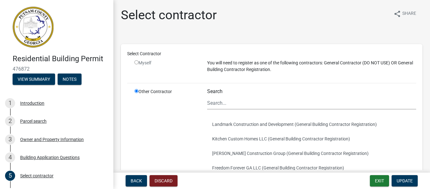
click at [306, 65] on p "You will need to register as one of the following contractors: General Contract…" at bounding box center [311, 65] width 209 height 13
click at [401, 179] on span "Update" at bounding box center [405, 180] width 16 height 5
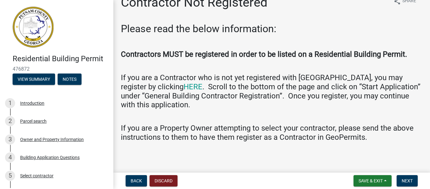
scroll to position [14, 0]
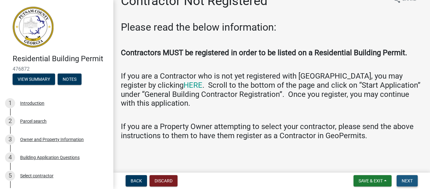
click at [410, 178] on span "Next" at bounding box center [407, 180] width 11 height 5
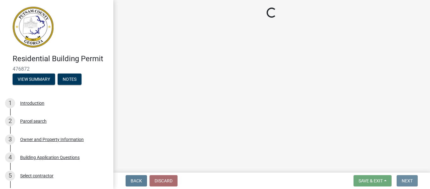
scroll to position [0, 0]
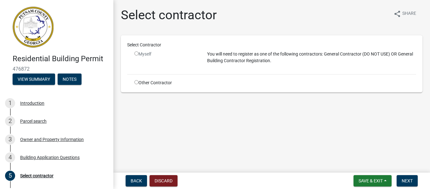
click at [136, 53] on input "radio" at bounding box center [136, 53] width 4 height 4
radio input "false"
click at [135, 178] on span "Back" at bounding box center [136, 180] width 11 height 5
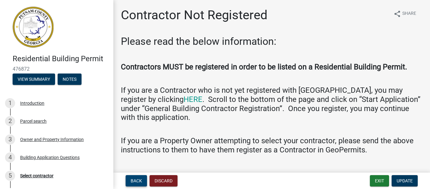
click at [135, 178] on span "Back" at bounding box center [136, 180] width 11 height 5
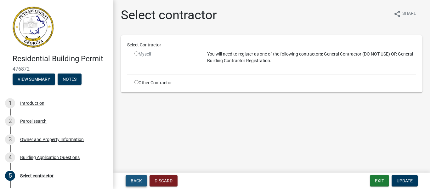
click at [135, 179] on span "Back" at bounding box center [136, 180] width 11 height 5
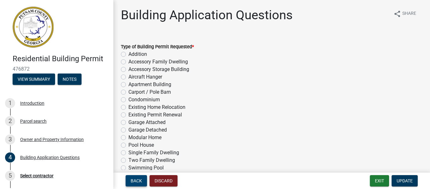
click at [135, 179] on span "Back" at bounding box center [136, 180] width 11 height 5
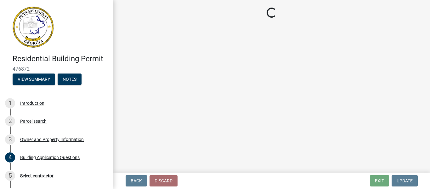
select select "34fe85c2-5f76-4343-b6bb-8ca387e0bed7"
select select "83394b22-4a11-496c-8e5c-75ade2e72faf"
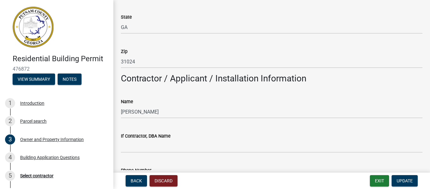
scroll to position [445, 0]
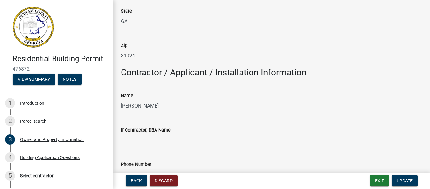
drag, startPoint x: 159, startPoint y: 106, endPoint x: 118, endPoint y: 110, distance: 41.2
click at [118, 107] on div "Name Heather Kelley" at bounding box center [271, 97] width 311 height 29
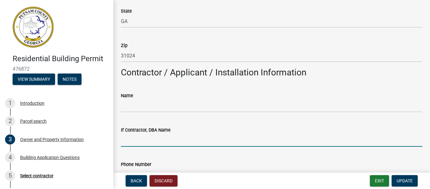
click at [145, 143] on input "If Contractor, DBA Name" at bounding box center [272, 139] width 302 height 13
type input "Outdoor Options"
click at [162, 166] on div "Phone Number" at bounding box center [272, 164] width 302 height 8
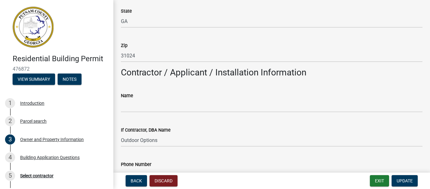
scroll to position [594, 0]
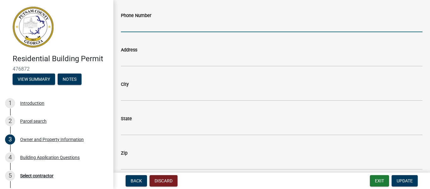
click at [152, 27] on input "Phone Number" at bounding box center [272, 25] width 302 height 13
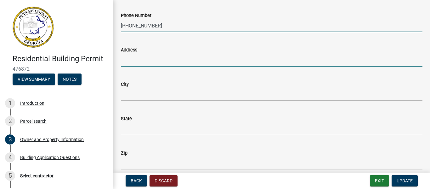
click at [153, 60] on input "Address" at bounding box center [272, 60] width 302 height 13
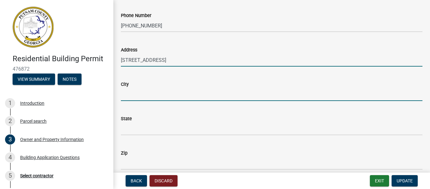
drag, startPoint x: 158, startPoint y: 96, endPoint x: 159, endPoint y: 101, distance: 5.1
click at [158, 96] on input "City" at bounding box center [272, 94] width 302 height 13
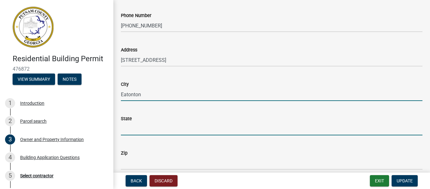
click at [158, 133] on input "State" at bounding box center [272, 128] width 302 height 13
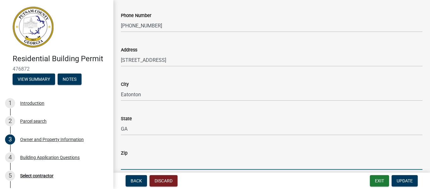
click at [153, 165] on input "Zip" at bounding box center [272, 162] width 302 height 13
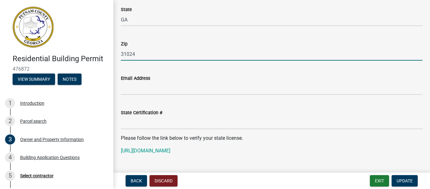
scroll to position [732, 0]
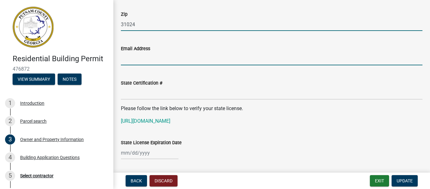
click at [158, 59] on input "Email Address" at bounding box center [272, 58] width 302 height 13
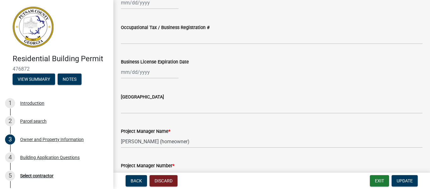
scroll to position [883, 0]
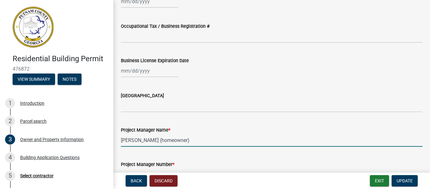
click at [202, 142] on input "Heather Kelley (homeowner)" at bounding box center [272, 139] width 302 height 13
drag, startPoint x: 200, startPoint y: 141, endPoint x: 107, endPoint y: 140, distance: 93.2
click at [108, 140] on div "Residential Building Permit 476872 View Summary Notes 1 Introduction 2 Parcel s…" at bounding box center [215, 94] width 430 height 189
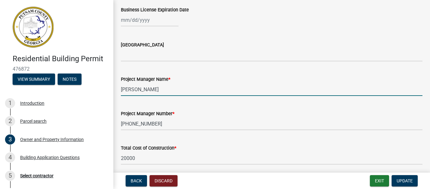
scroll to position [972, 0]
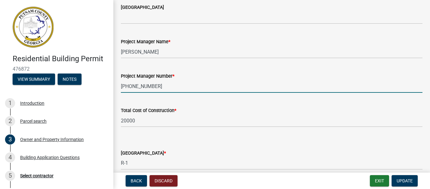
click at [164, 87] on input "678-227-0926" at bounding box center [272, 86] width 302 height 13
drag, startPoint x: 153, startPoint y: 83, endPoint x: 96, endPoint y: 94, distance: 57.7
click at [96, 94] on div "Residential Building Permit 476872 View Summary Notes 1 Introduction 2 Parcel s…" at bounding box center [215, 94] width 430 height 189
click at [152, 86] on input "678-227-0926" at bounding box center [272, 86] width 302 height 13
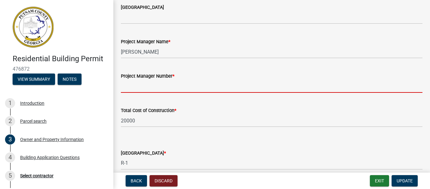
click at [146, 88] on input "Project Manager Number *" at bounding box center [272, 86] width 302 height 13
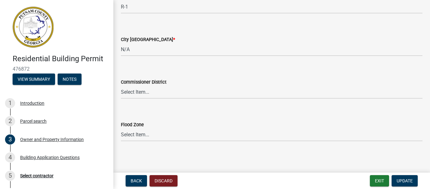
scroll to position [1129, 0]
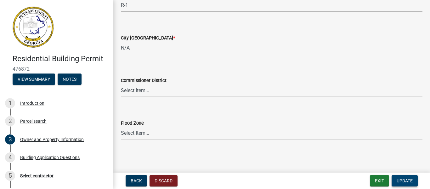
click at [411, 178] on span "Update" at bounding box center [405, 180] width 16 height 5
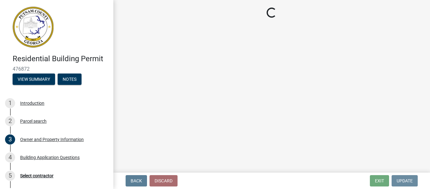
scroll to position [0, 0]
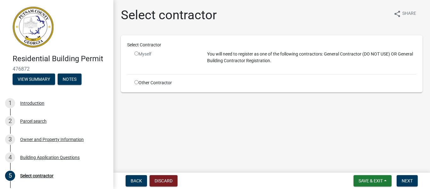
click at [136, 81] on input "radio" at bounding box center [136, 82] width 4 height 4
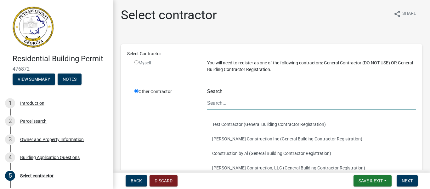
click at [224, 104] on input "Search" at bounding box center [311, 102] width 209 height 13
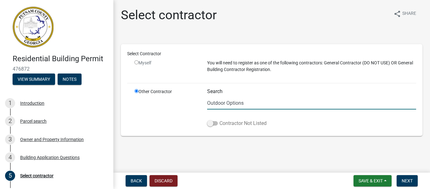
click at [247, 122] on label "Contractor Not Listed" at bounding box center [236, 123] width 59 height 8
click at [219, 119] on input "Contractor Not Listed" at bounding box center [219, 119] width 0 height 0
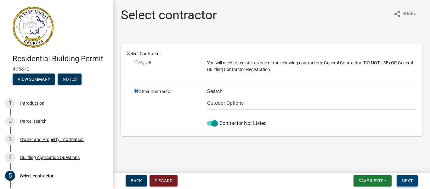
click at [403, 180] on span "Next" at bounding box center [407, 180] width 11 height 5
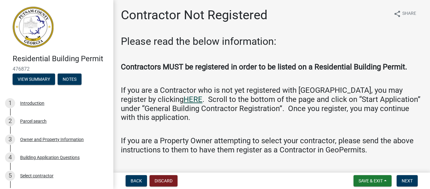
click at [183, 99] on link "HERE" at bounding box center [192, 99] width 19 height 9
click at [408, 182] on span "Next" at bounding box center [407, 180] width 11 height 5
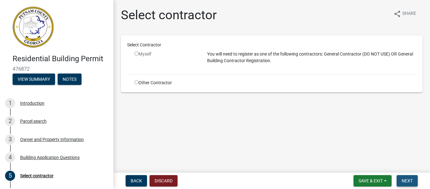
click at [403, 178] on span "Next" at bounding box center [407, 180] width 11 height 5
click at [136, 81] on input "radio" at bounding box center [136, 82] width 4 height 4
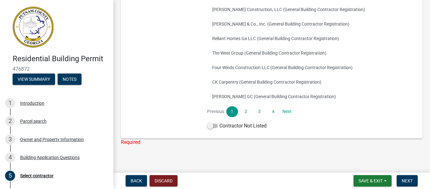
scroll to position [164, 0]
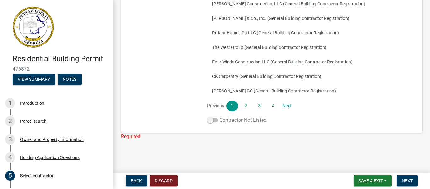
click at [223, 119] on label "Contractor Not Listed" at bounding box center [236, 120] width 59 height 8
click at [219, 116] on input "Contractor Not Listed" at bounding box center [219, 116] width 0 height 0
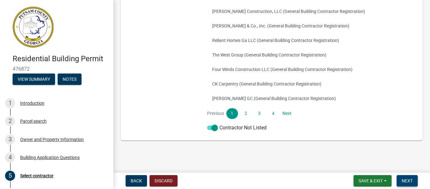
click at [404, 179] on span "Next" at bounding box center [407, 180] width 11 height 5
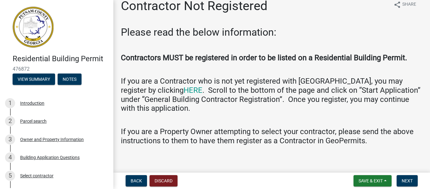
scroll to position [14, 0]
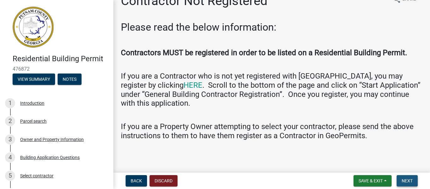
click at [411, 182] on span "Next" at bounding box center [407, 180] width 11 height 5
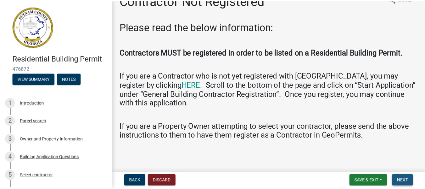
scroll to position [0, 0]
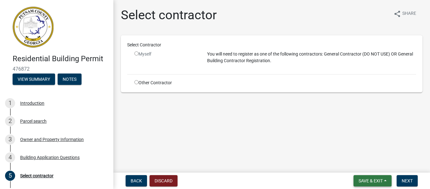
click at [368, 180] on span "Save & Exit" at bounding box center [370, 180] width 24 height 5
click at [364, 164] on button "Save & Exit" at bounding box center [366, 163] width 50 height 15
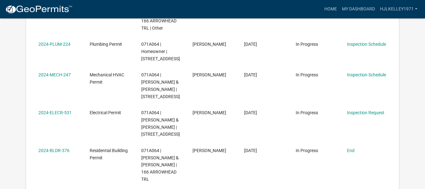
scroll to position [495, 0]
